Goal: Information Seeking & Learning: Check status

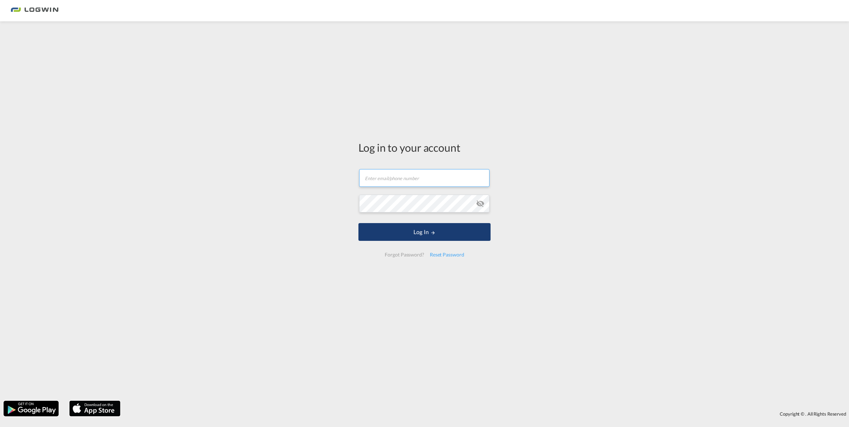
type input "[PERSON_NAME][EMAIL_ADDRESS][PERSON_NAME][DOMAIN_NAME]"
click at [453, 235] on button "Log In" at bounding box center [424, 232] width 132 height 18
